Goal: Task Accomplishment & Management: Manage account settings

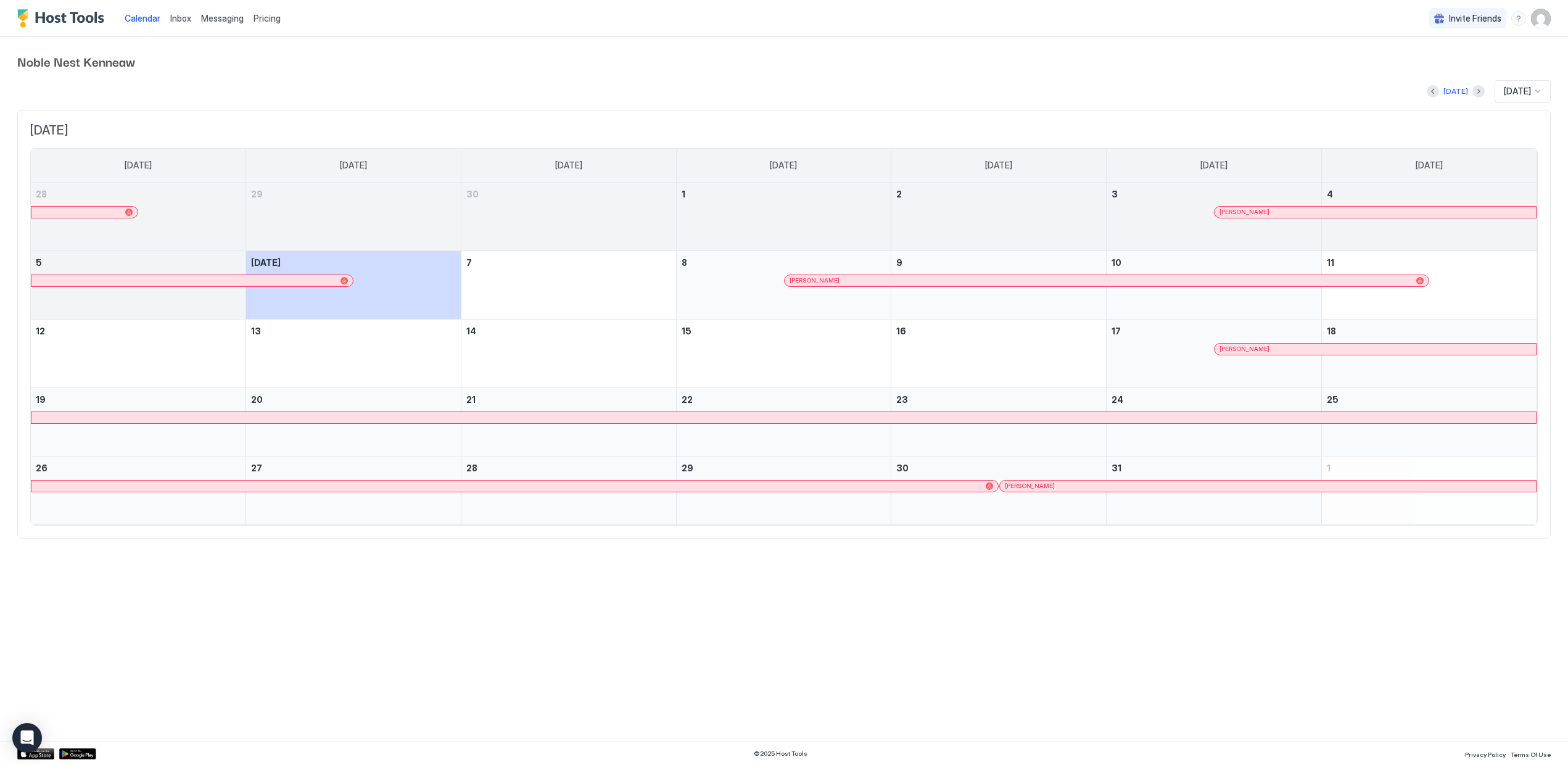
click at [1539, 17] on img "User profile" at bounding box center [1541, 18] width 20 height 20
click at [1440, 75] on div "Settings" at bounding box center [1472, 69] width 157 height 21
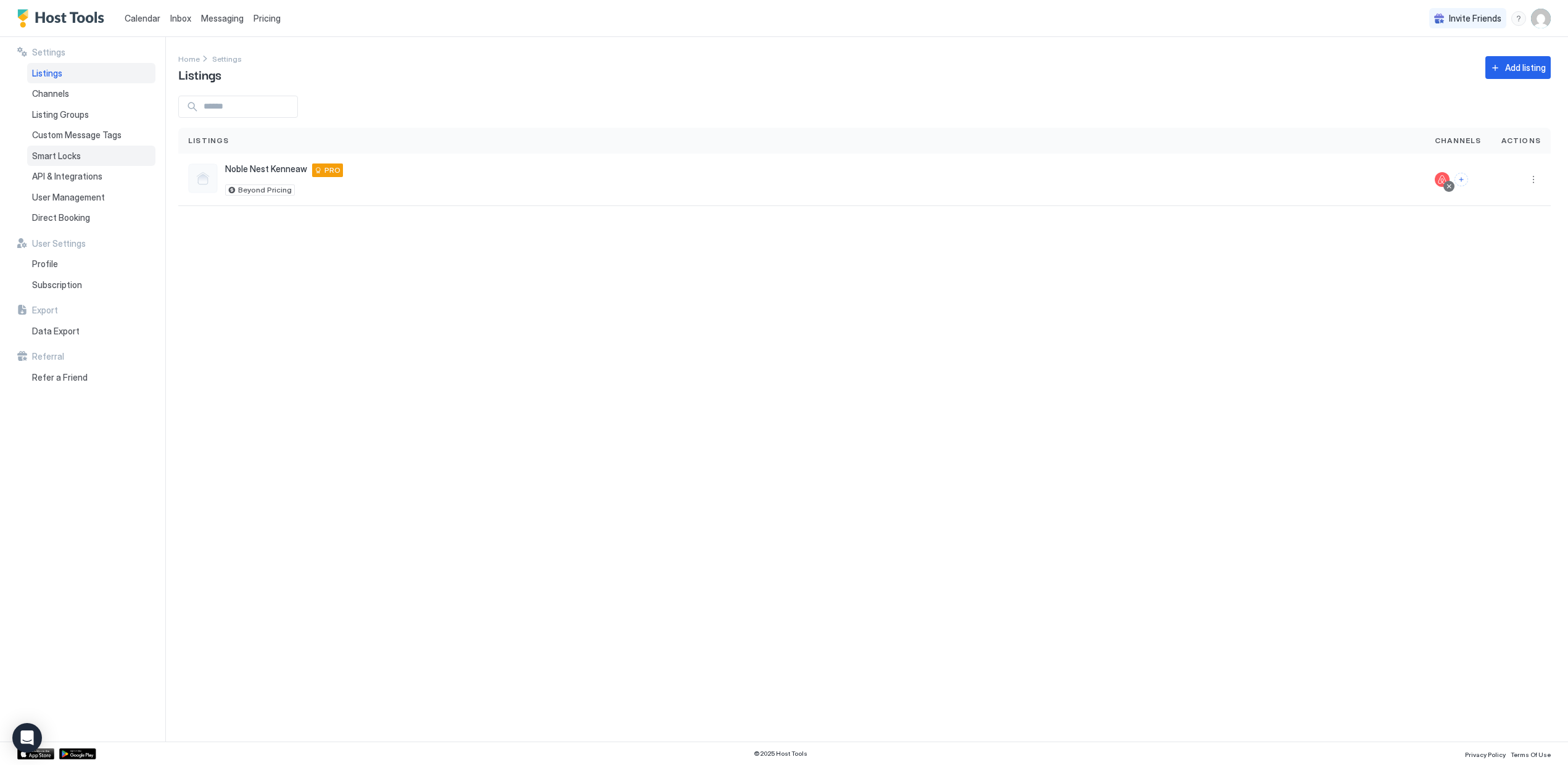
click at [67, 157] on span "Smart Locks" at bounding box center [56, 155] width 49 height 11
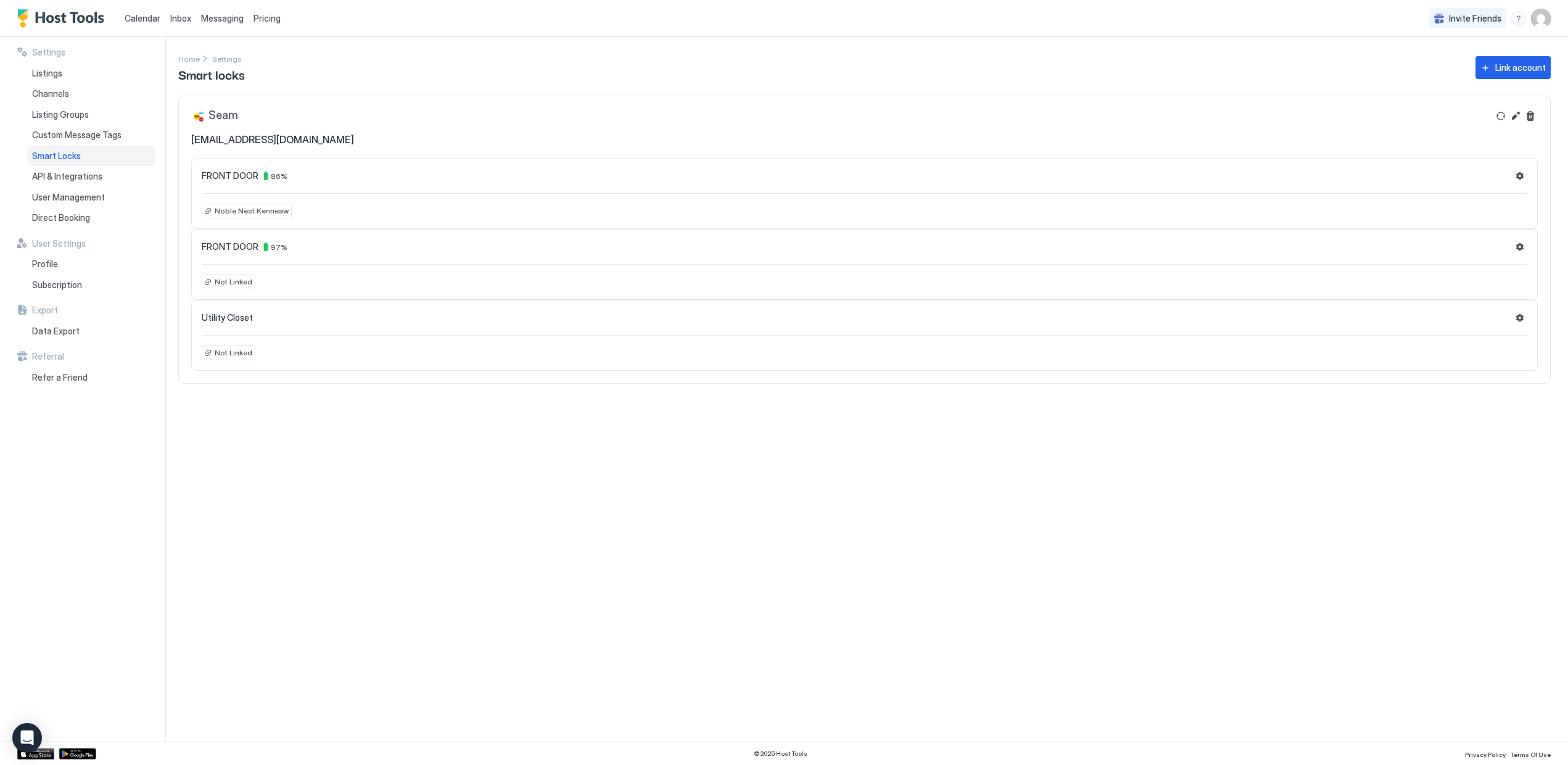
click at [598, 619] on div "Settings Home Settings Smart locks Link account Seam [EMAIL_ADDRESS][DOMAIN_NAM…" at bounding box center [873, 389] width 1390 height 704
click at [607, 594] on div "Settings Home Settings Smart locks Link account Seam [EMAIL_ADDRESS][DOMAIN_NAM…" at bounding box center [873, 389] width 1390 height 704
click at [719, 495] on div "Settings Home Settings Smart locks Link account Seam [EMAIL_ADDRESS][DOMAIN_NAM…" at bounding box center [873, 389] width 1390 height 704
click at [596, 516] on div "Settings Home Settings Smart locks Link account Seam [EMAIL_ADDRESS][DOMAIN_NAM…" at bounding box center [873, 389] width 1390 height 704
click at [435, 106] on div "Seam [EMAIL_ADDRESS][DOMAIN_NAME]" at bounding box center [864, 127] width 1371 height 61
